Goal: Contribute content

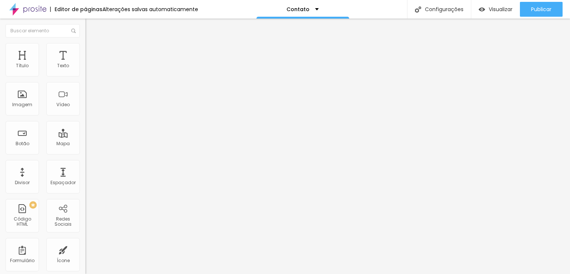
click at [85, 64] on span "Adicionar imagem" at bounding box center [109, 61] width 48 height 6
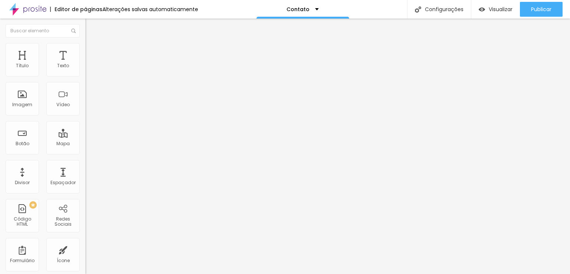
click at [91, 24] on img "button" at bounding box center [94, 27] width 6 height 6
